Goal: Purchase product/service

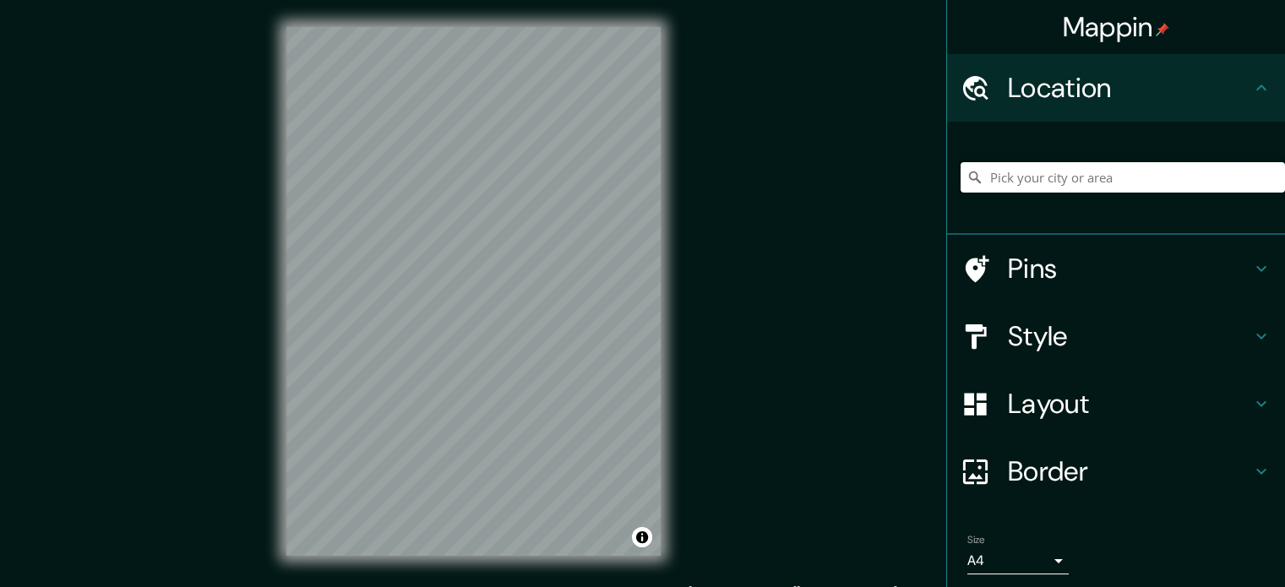
click at [1065, 178] on input "Pick your city or area" at bounding box center [1123, 177] width 325 height 30
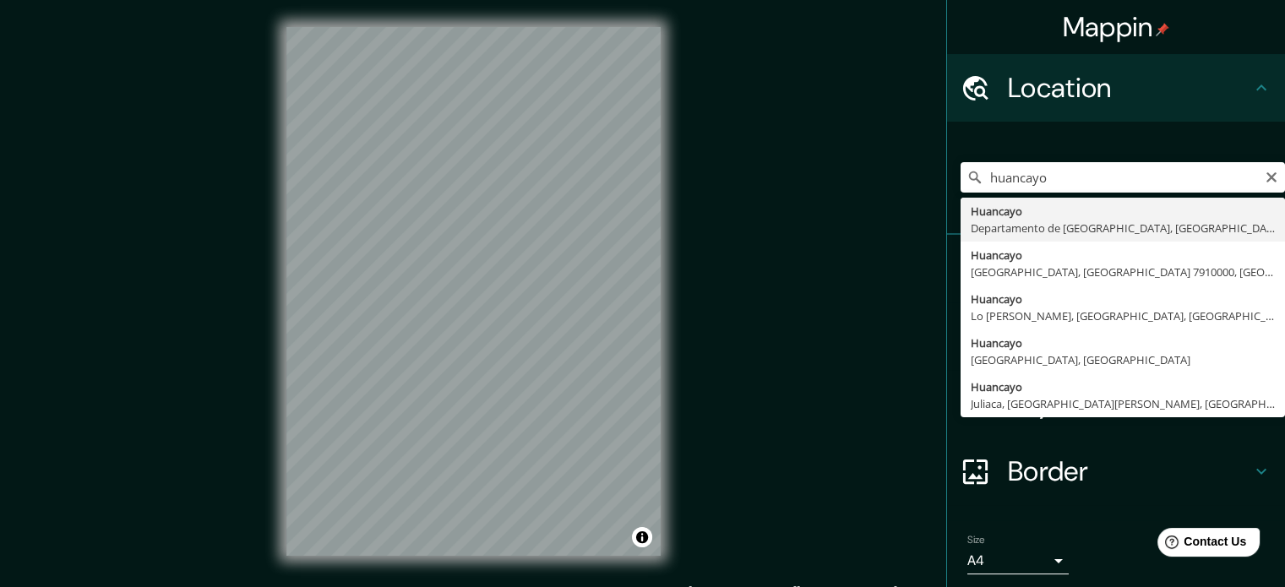
type input "Huancayo, [GEOGRAPHIC_DATA], [GEOGRAPHIC_DATA]"
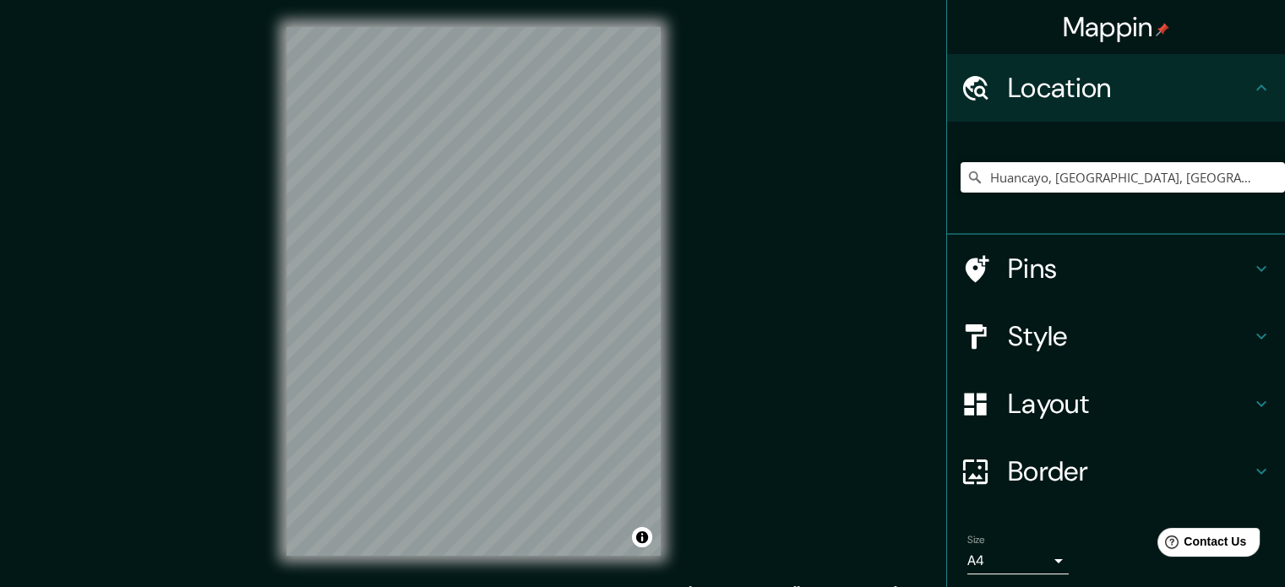
click at [1021, 344] on h4 "Style" at bounding box center [1129, 336] width 243 height 34
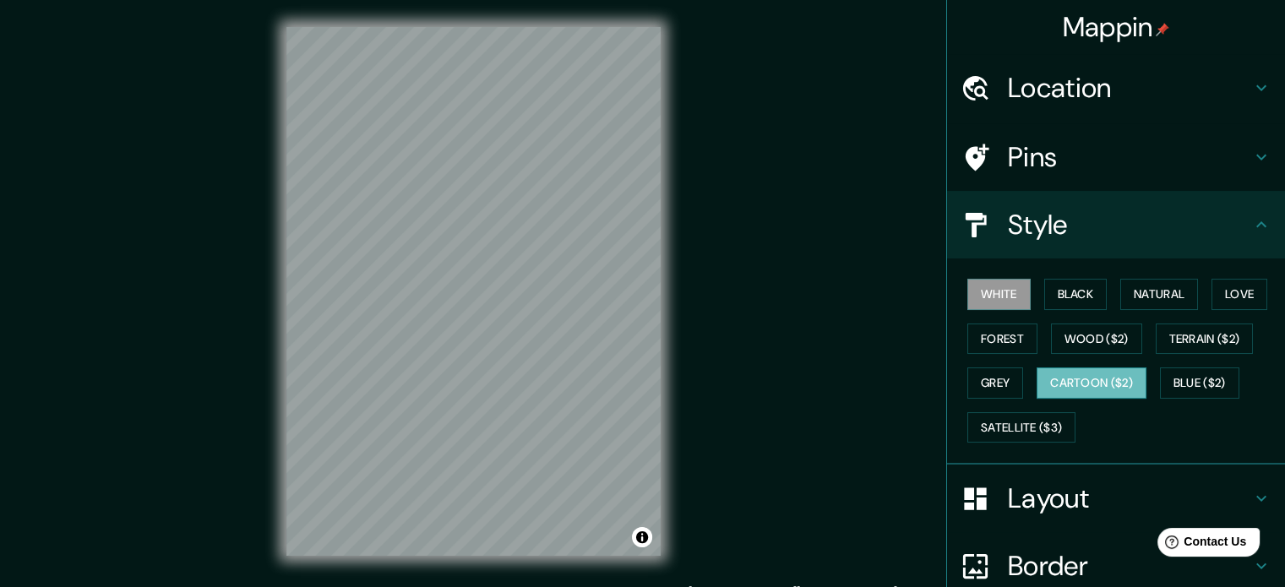
click at [1087, 379] on button "Cartoon ($2)" at bounding box center [1092, 383] width 110 height 31
click at [1200, 343] on button "Terrain ($2)" at bounding box center [1205, 339] width 98 height 31
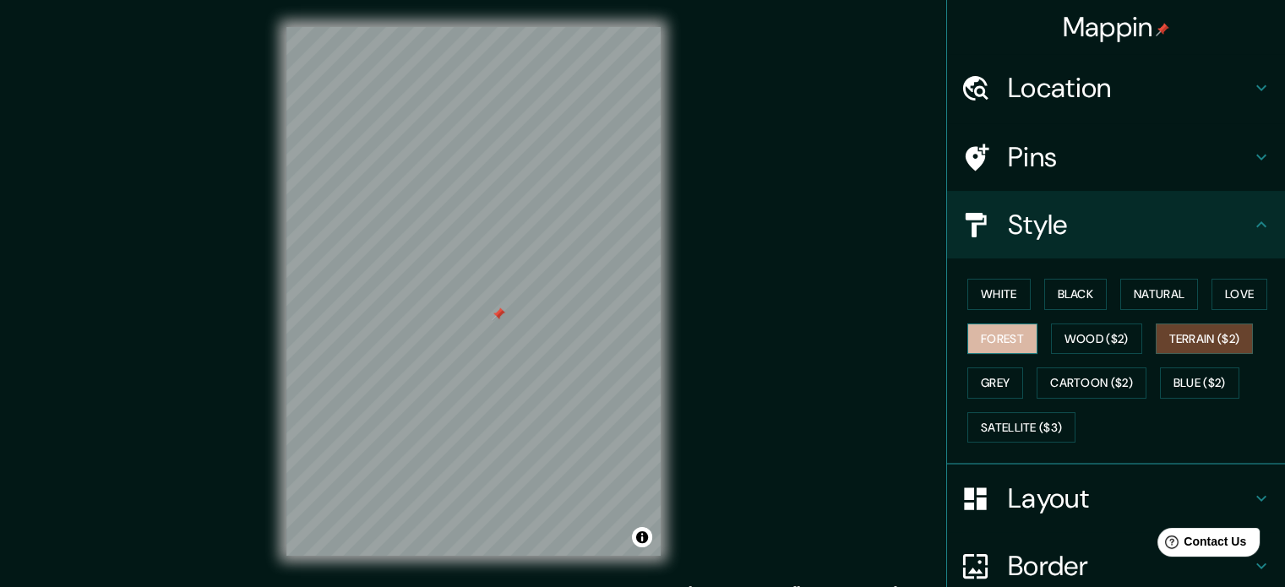
click at [976, 346] on button "Forest" at bounding box center [1003, 339] width 70 height 31
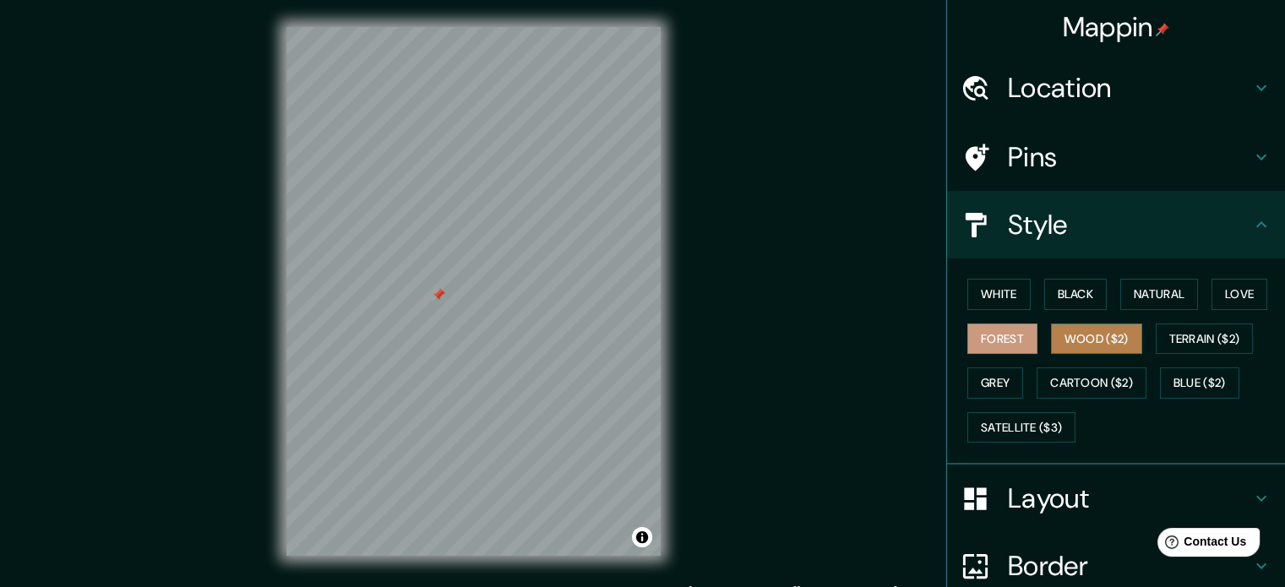
click at [1055, 337] on button "Wood ($2)" at bounding box center [1096, 339] width 91 height 31
click at [1006, 374] on button "Grey" at bounding box center [996, 383] width 56 height 31
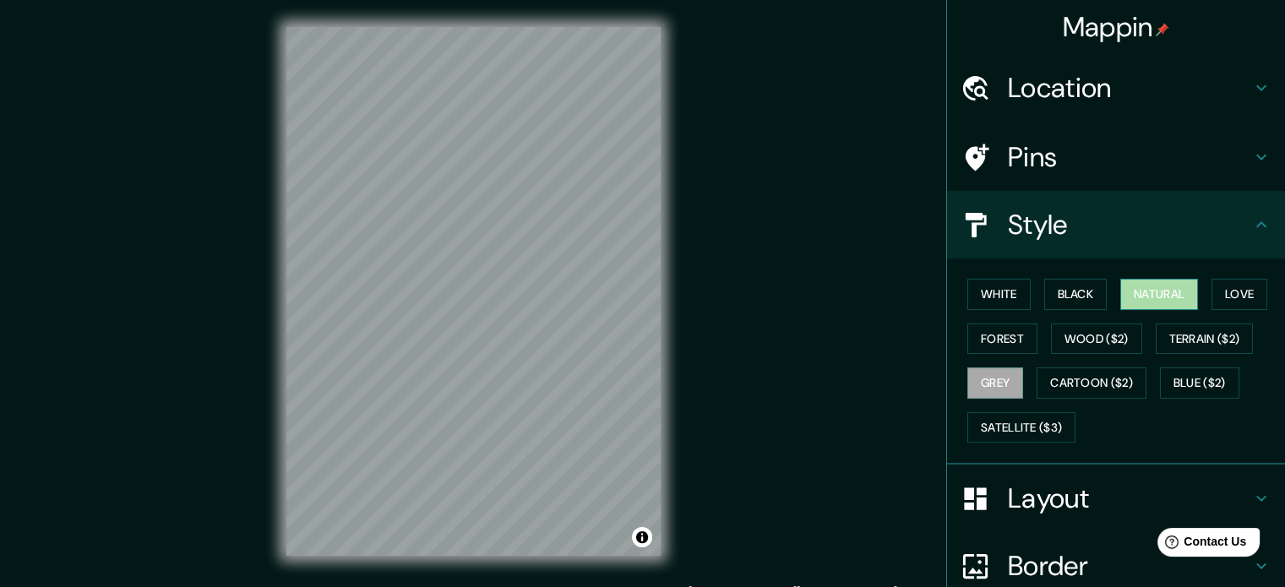
click at [1126, 279] on button "Natural" at bounding box center [1160, 294] width 78 height 31
click at [1186, 336] on button "Terrain ($2)" at bounding box center [1205, 339] width 98 height 31
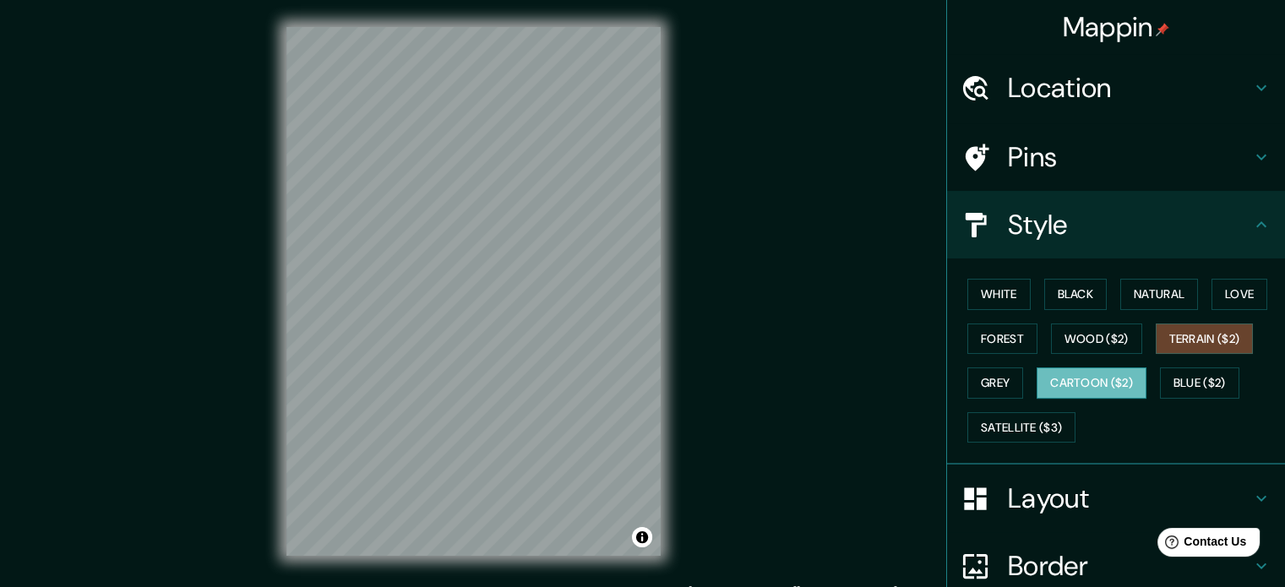
click at [1096, 376] on button "Cartoon ($2)" at bounding box center [1092, 383] width 110 height 31
click at [1007, 423] on button "Satellite ($3)" at bounding box center [1022, 427] width 108 height 31
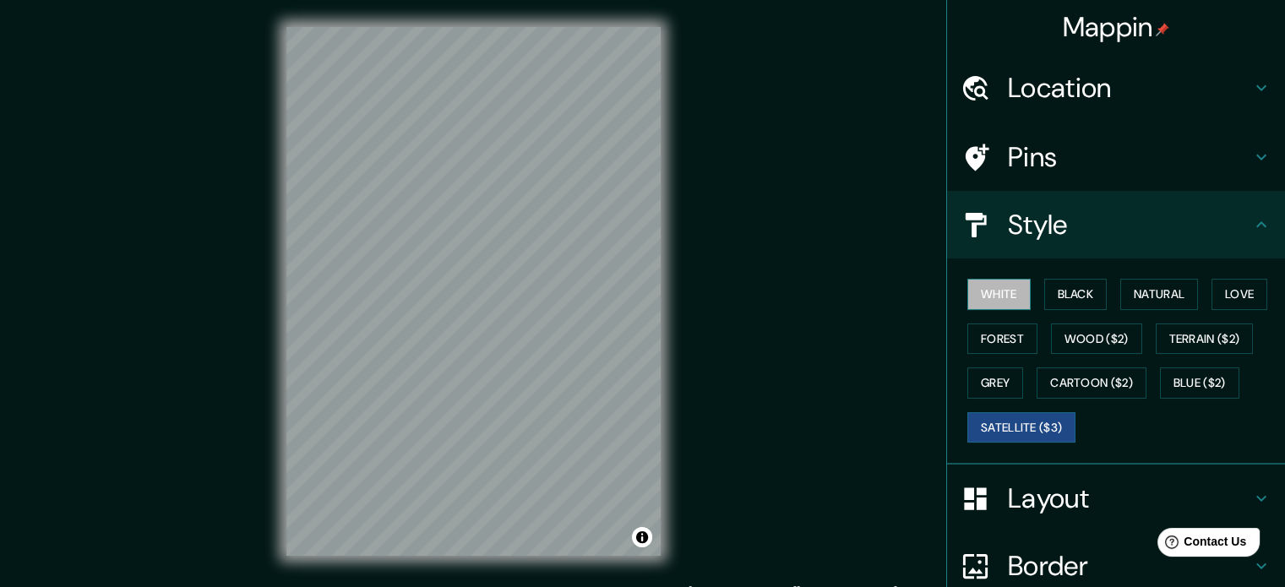
click at [997, 300] on button "White" at bounding box center [999, 294] width 63 height 31
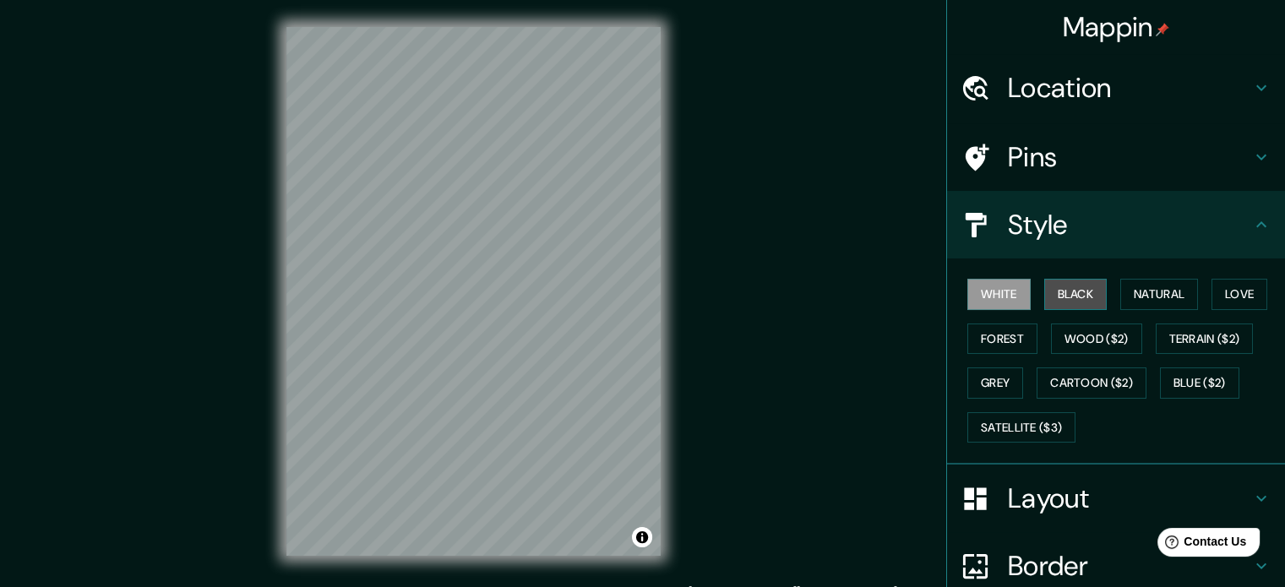
click at [1055, 292] on button "Black" at bounding box center [1075, 294] width 63 height 31
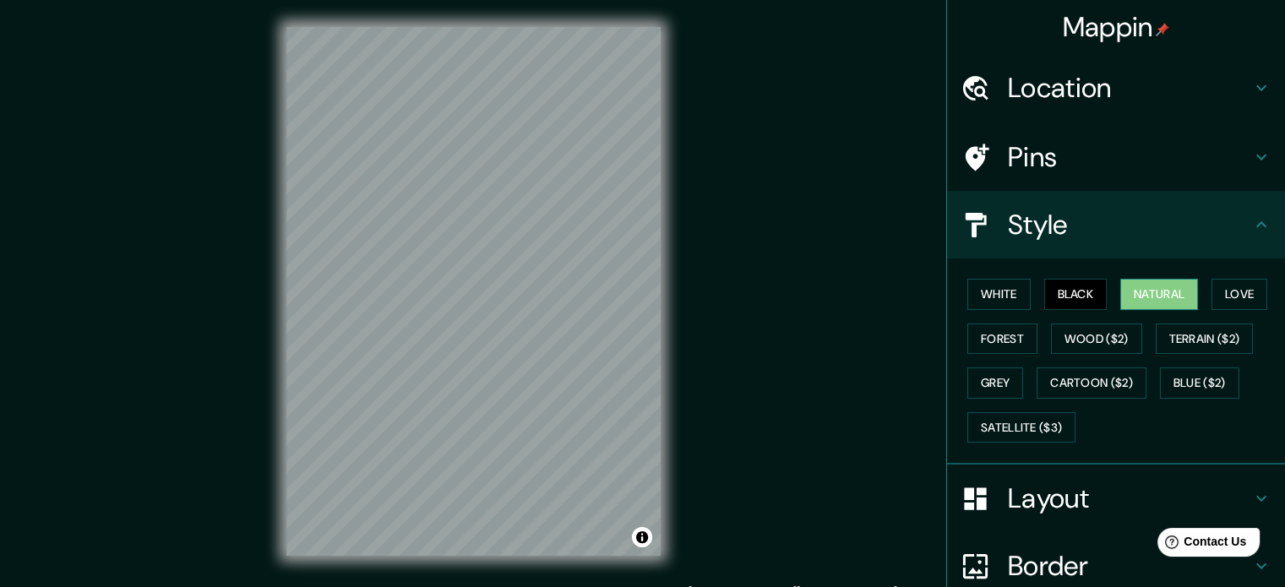
click at [1144, 289] on button "Natural" at bounding box center [1160, 294] width 78 height 31
click at [1222, 287] on button "Love" at bounding box center [1240, 294] width 56 height 31
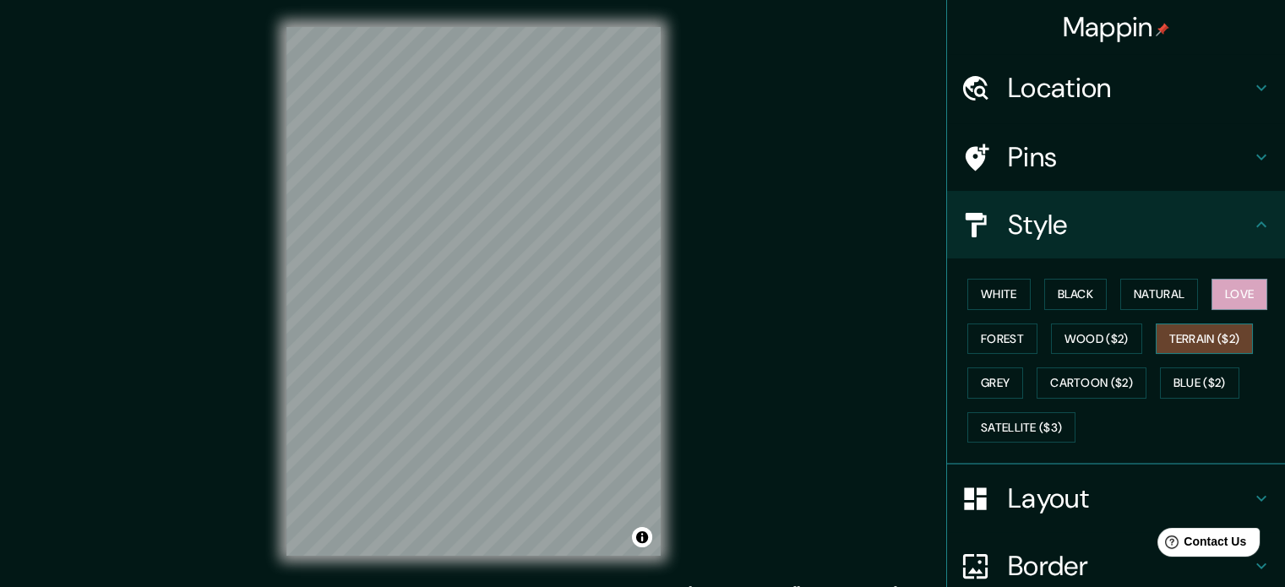
click at [1200, 342] on button "Terrain ($2)" at bounding box center [1205, 339] width 98 height 31
click at [1170, 369] on button "Blue ($2)" at bounding box center [1199, 383] width 79 height 31
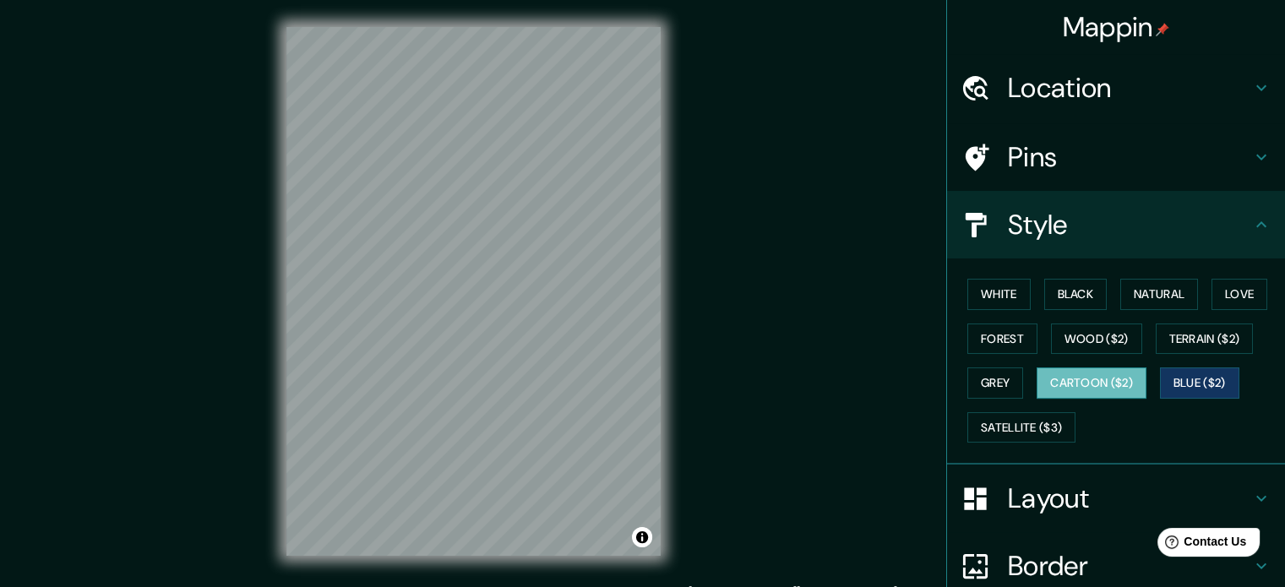
click at [1121, 374] on button "Cartoon ($2)" at bounding box center [1092, 383] width 110 height 31
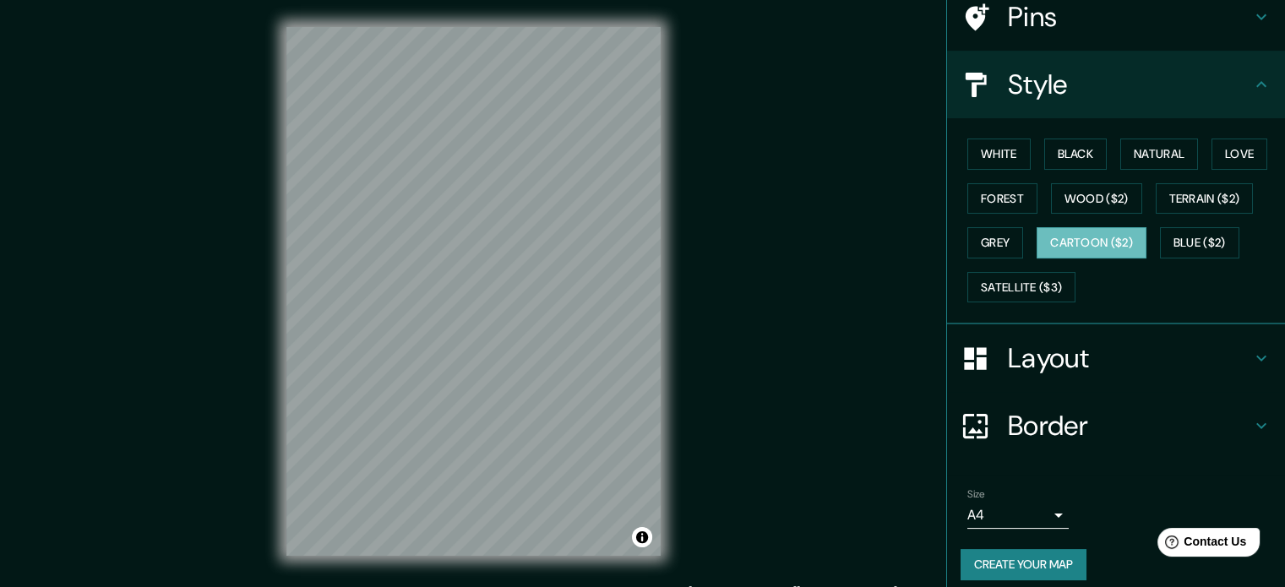
scroll to position [150, 0]
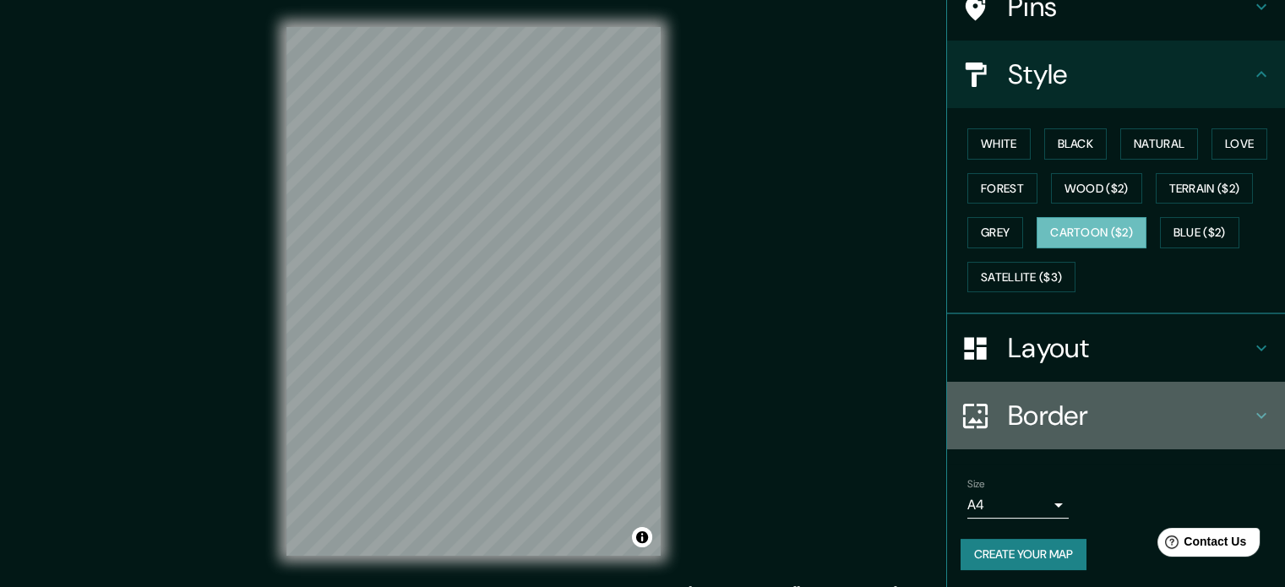
click at [1007, 442] on div "Border" at bounding box center [1116, 416] width 338 height 68
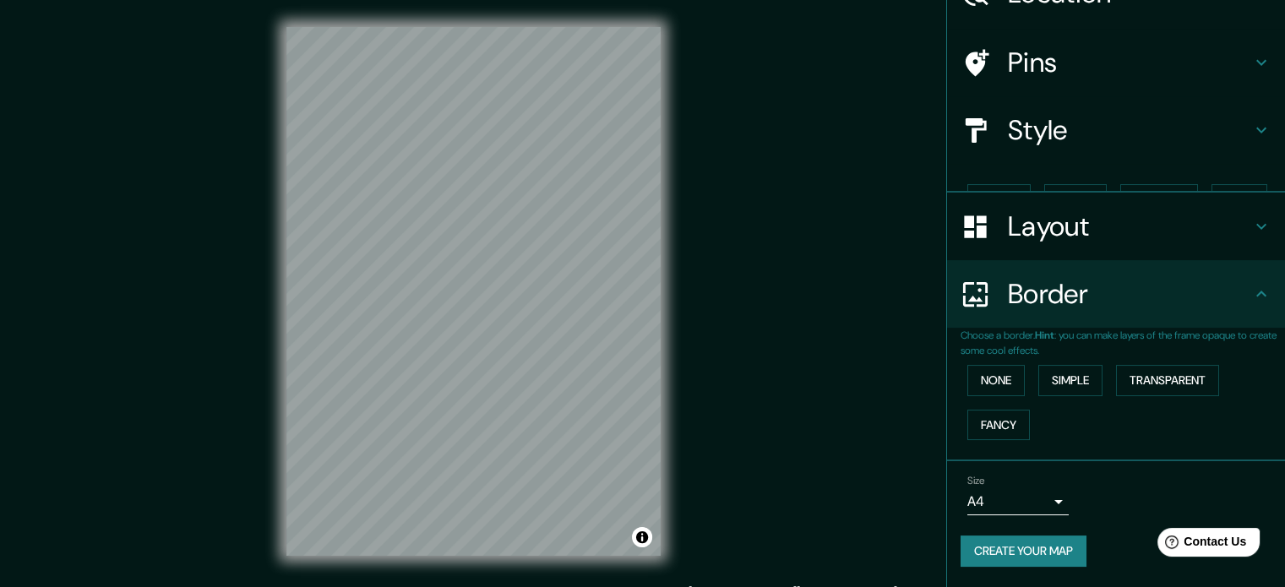
scroll to position [64, 0]
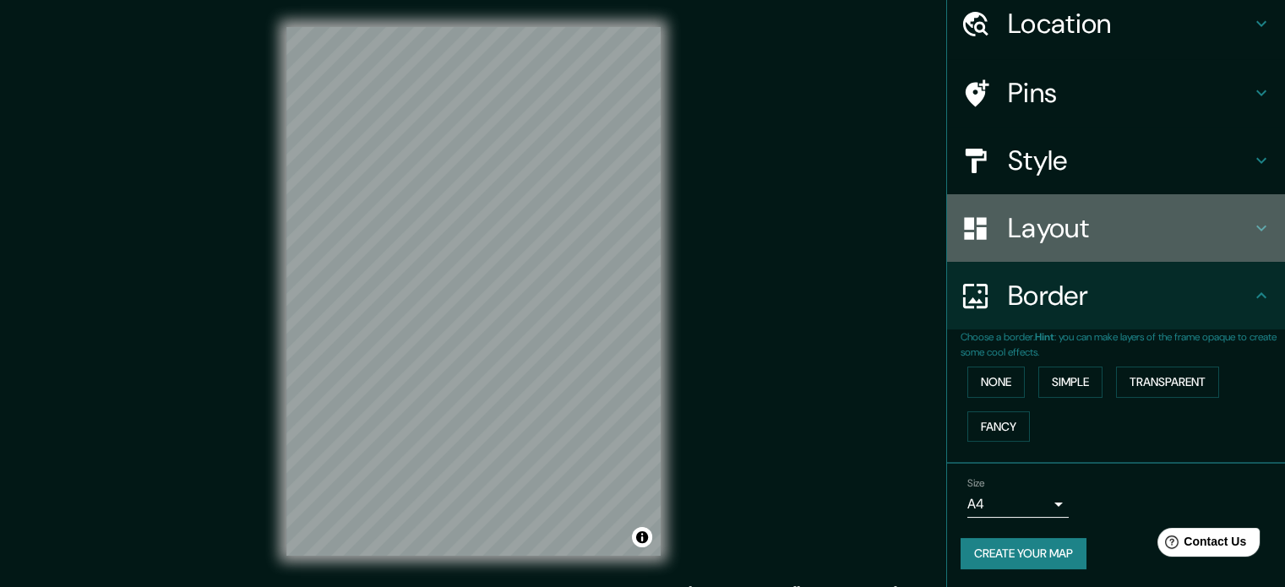
click at [1009, 237] on h4 "Layout" at bounding box center [1129, 228] width 243 height 34
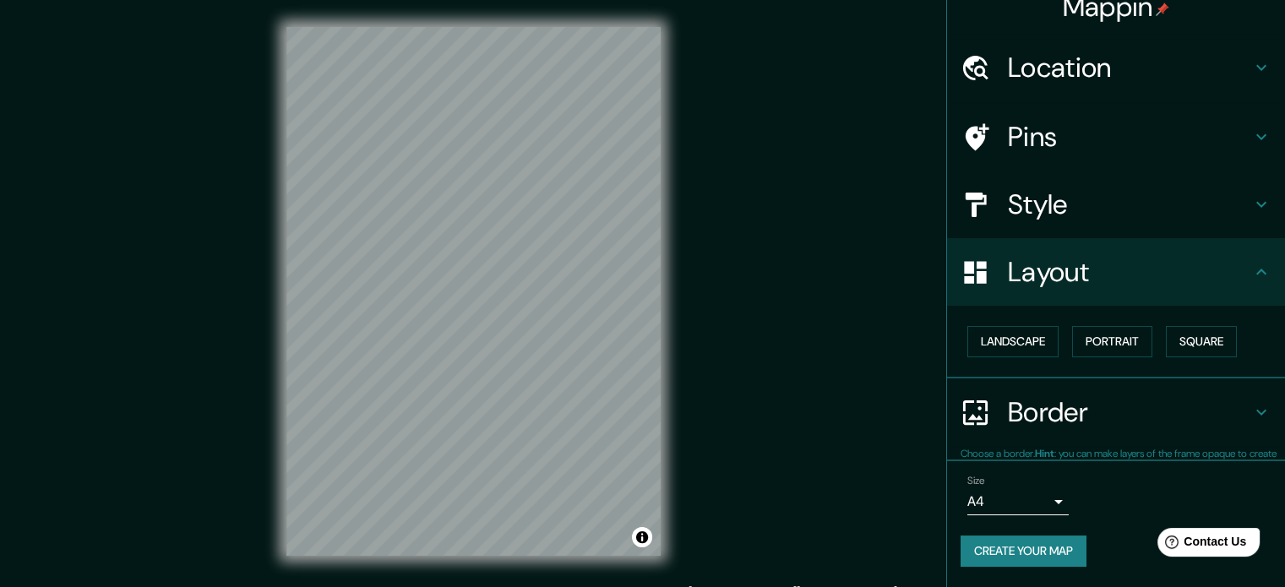
scroll to position [19, 0]
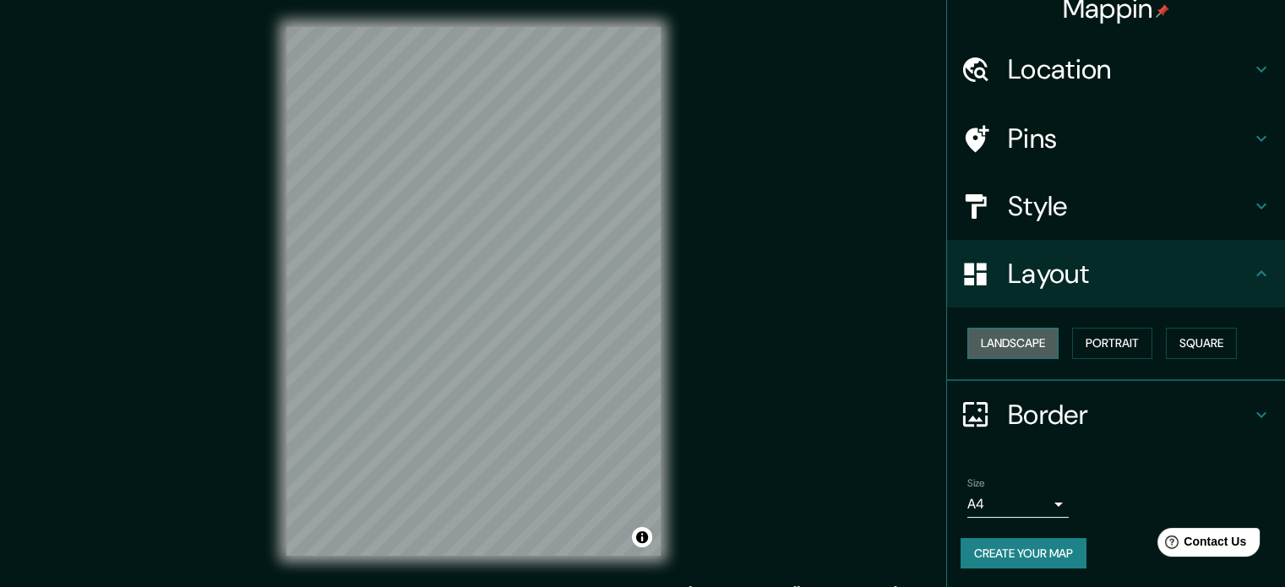
click at [986, 350] on button "Landscape" at bounding box center [1013, 343] width 91 height 31
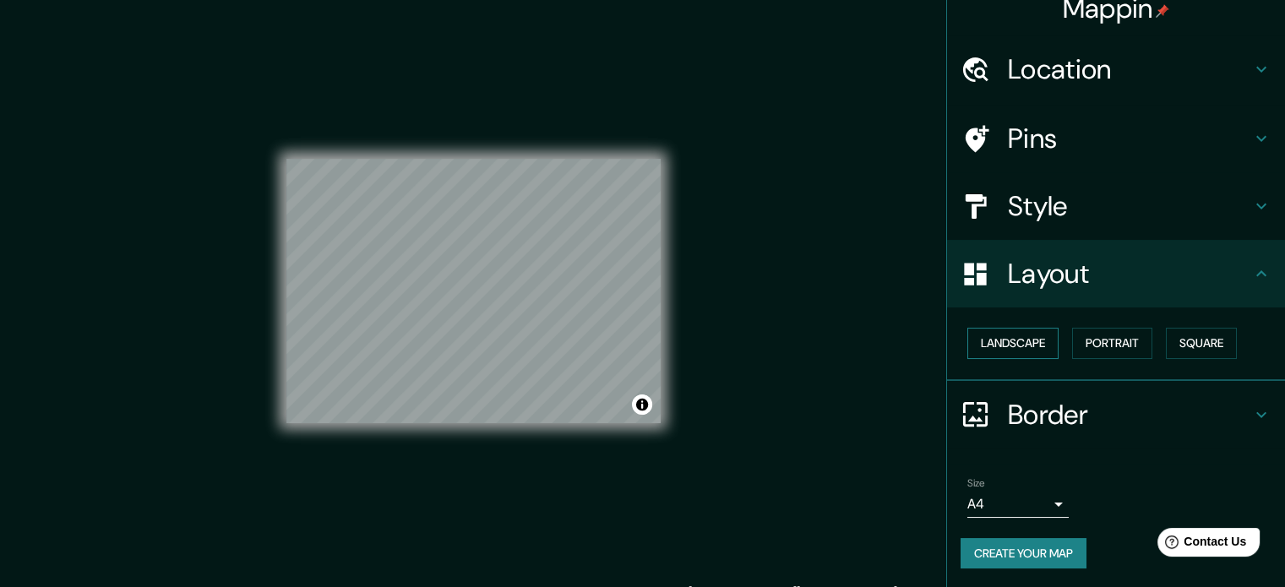
click at [986, 350] on button "Landscape" at bounding box center [1013, 343] width 91 height 31
click at [1072, 348] on button "Portrait" at bounding box center [1112, 343] width 80 height 31
